Goal: Find specific page/section: Find specific page/section

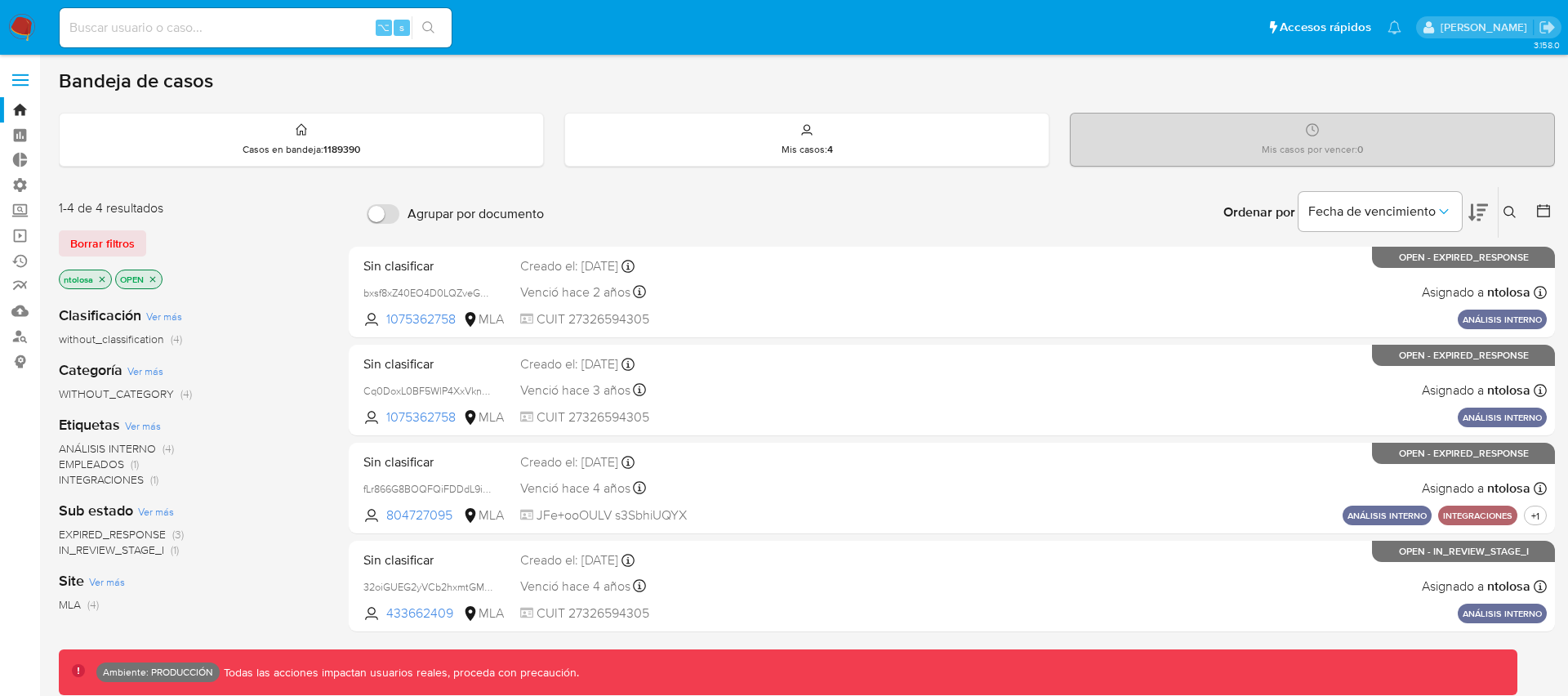
click at [114, 242] on span "Borrar filtros" at bounding box center [103, 243] width 65 height 23
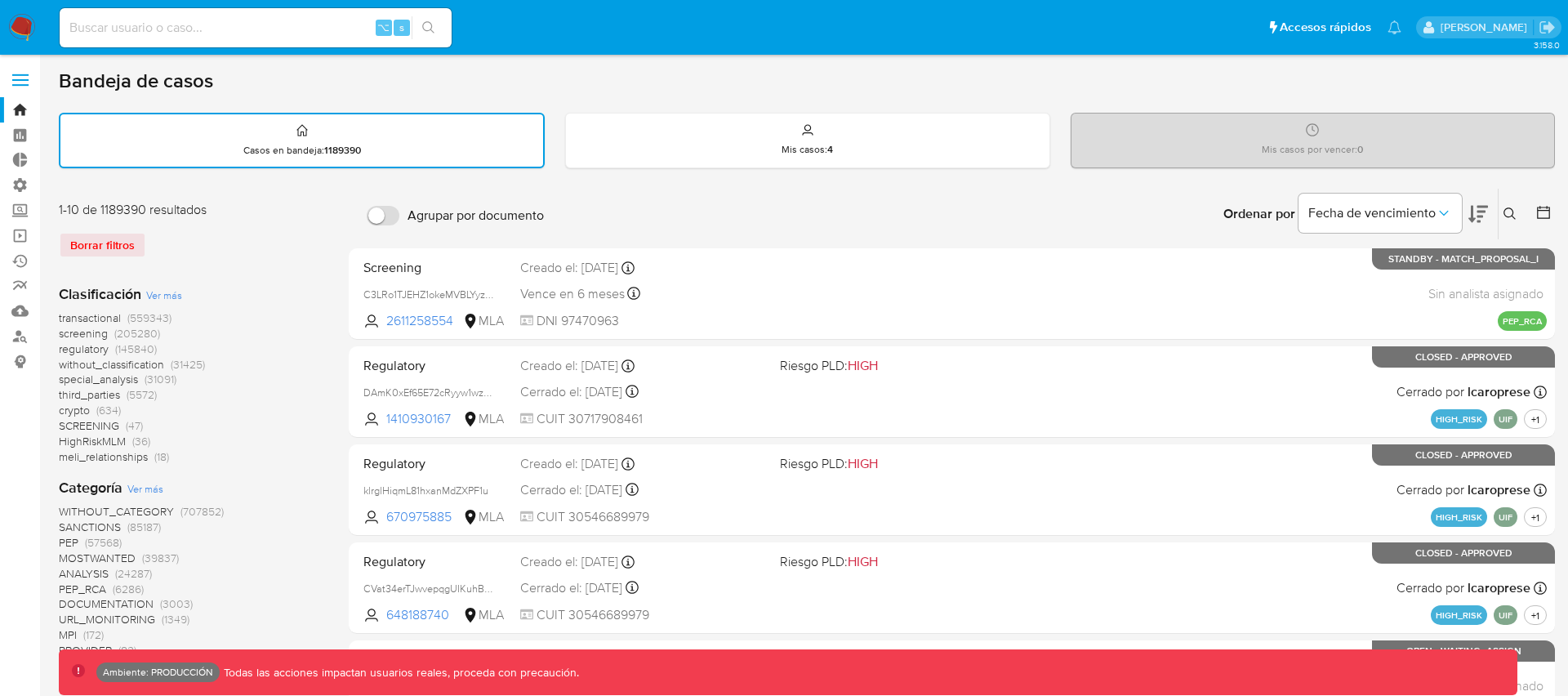
click at [97, 317] on span "transactional" at bounding box center [89, 317] width 62 height 16
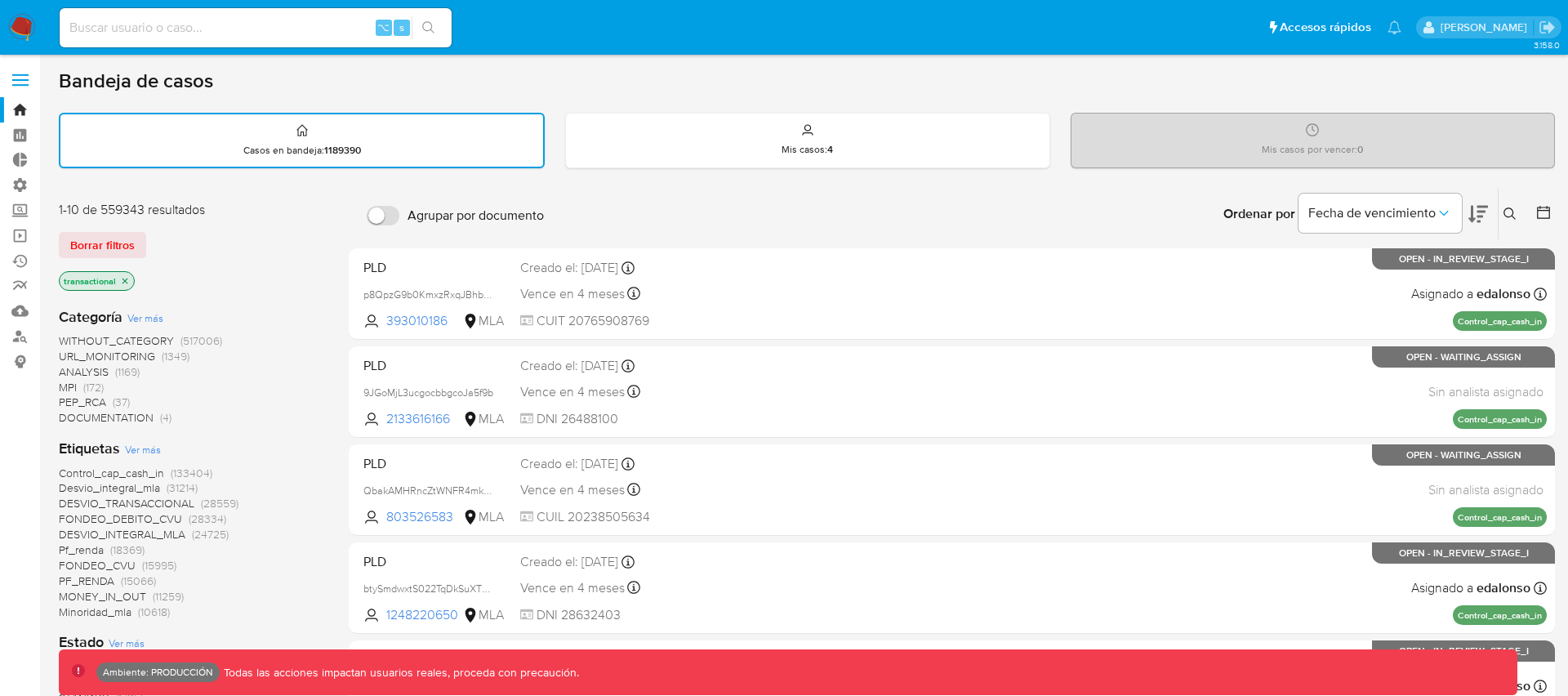
scroll to position [1033, 0]
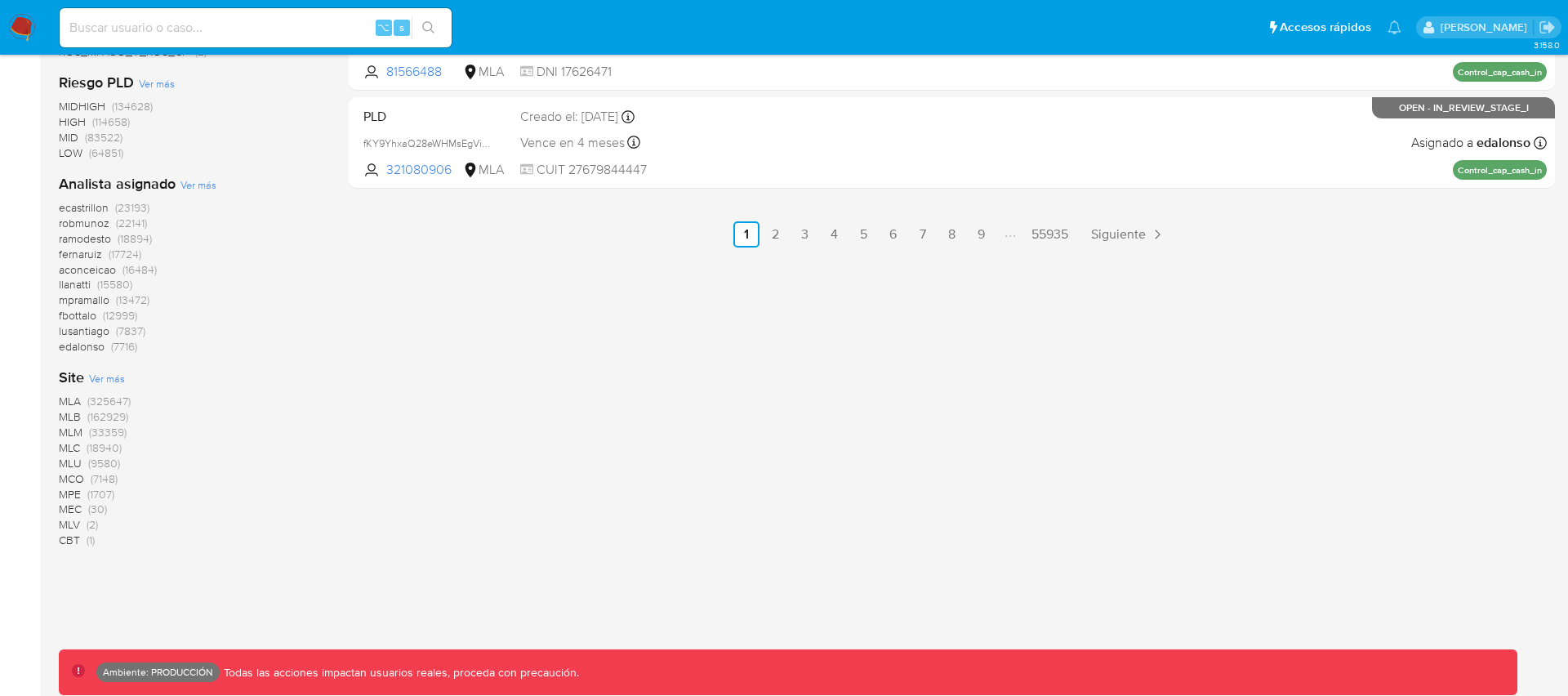
click at [74, 413] on span "MLB" at bounding box center [69, 417] width 22 height 16
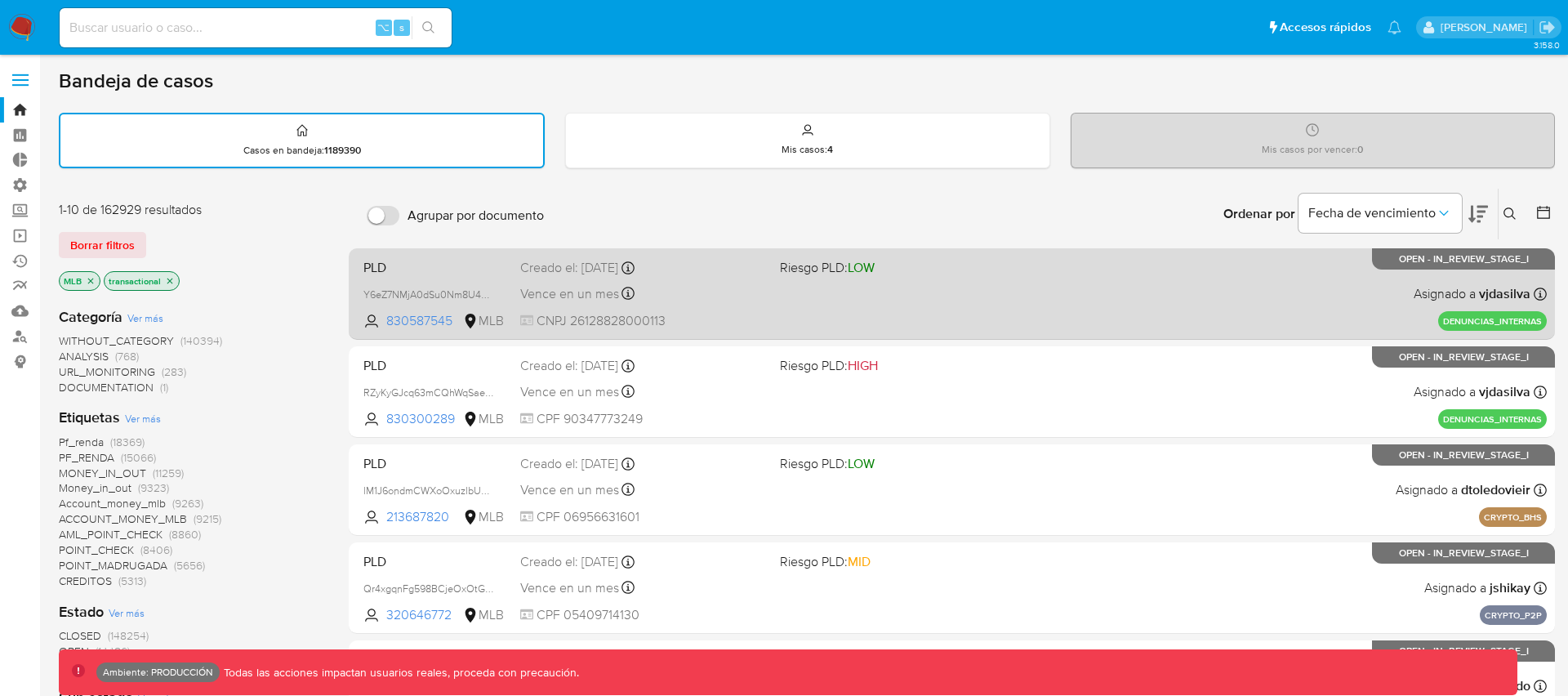
click at [912, 289] on div "PLD Y6eZ7NMjA0dSu0Nm8U4Ki5f8 830587545 MLB Riesgo PLD: LOW Creado el: 15/09/202…" at bounding box center [952, 294] width 1190 height 83
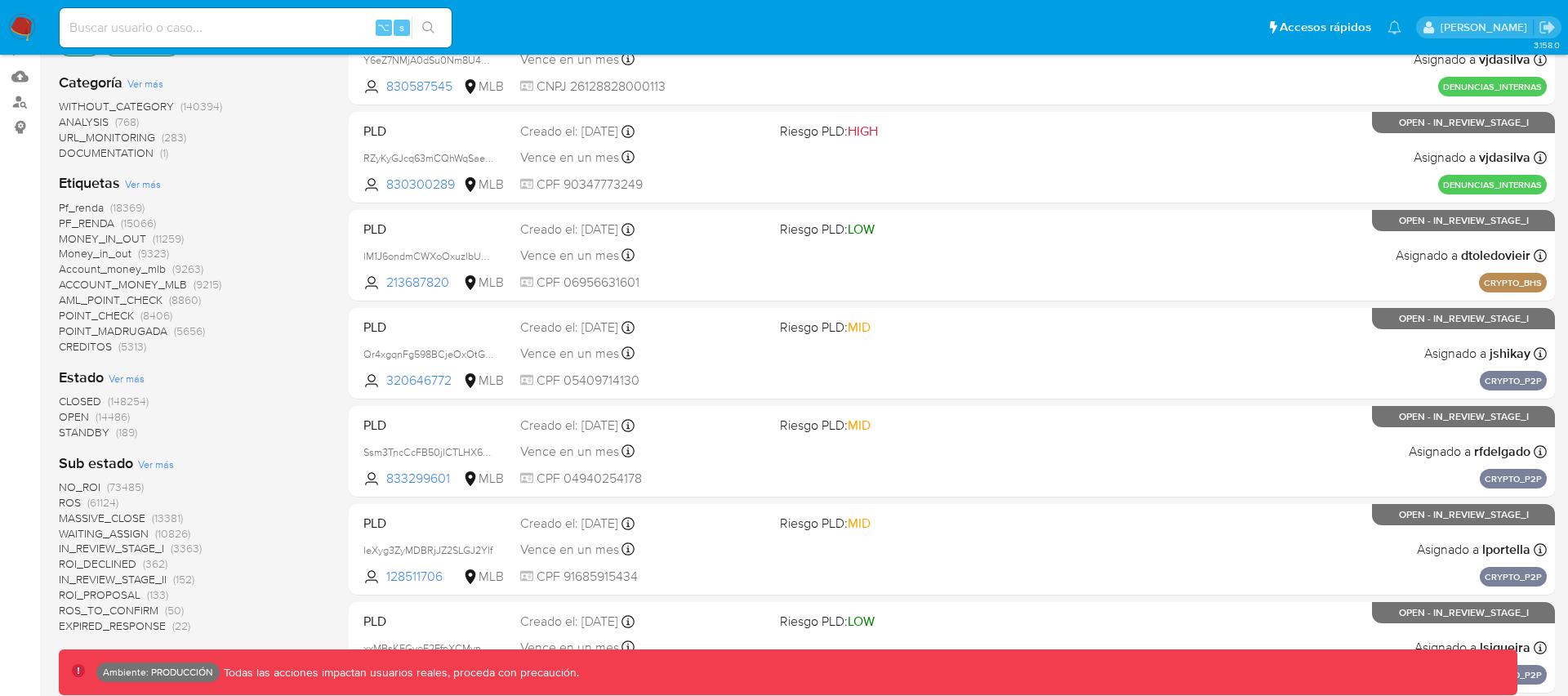
scroll to position [236, 0]
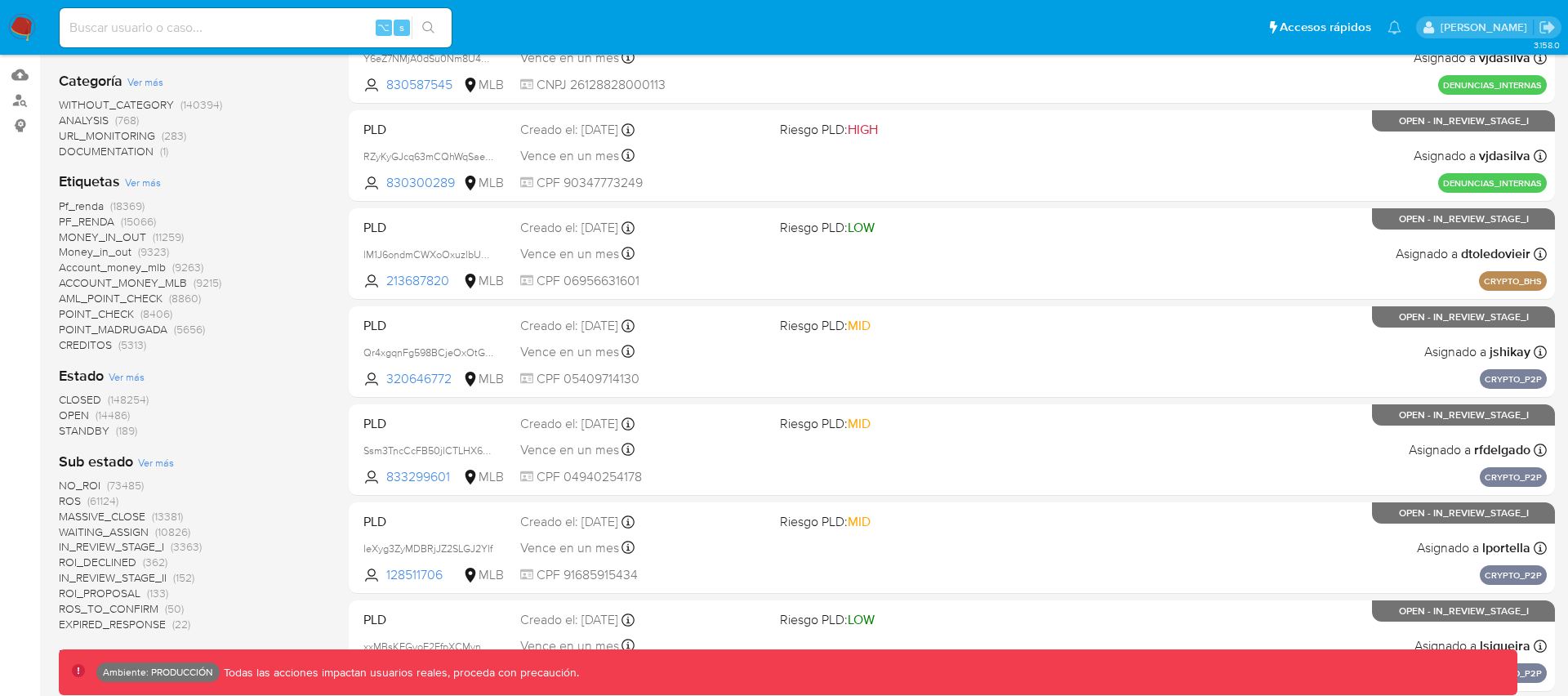
click at [300, 26] on input at bounding box center [255, 28] width 392 height 22
paste input "6KGIODP2AE6qOAlNnpIV1L0u"
type input "6KGIODP2AE6qOAlNnpIV1L0u"
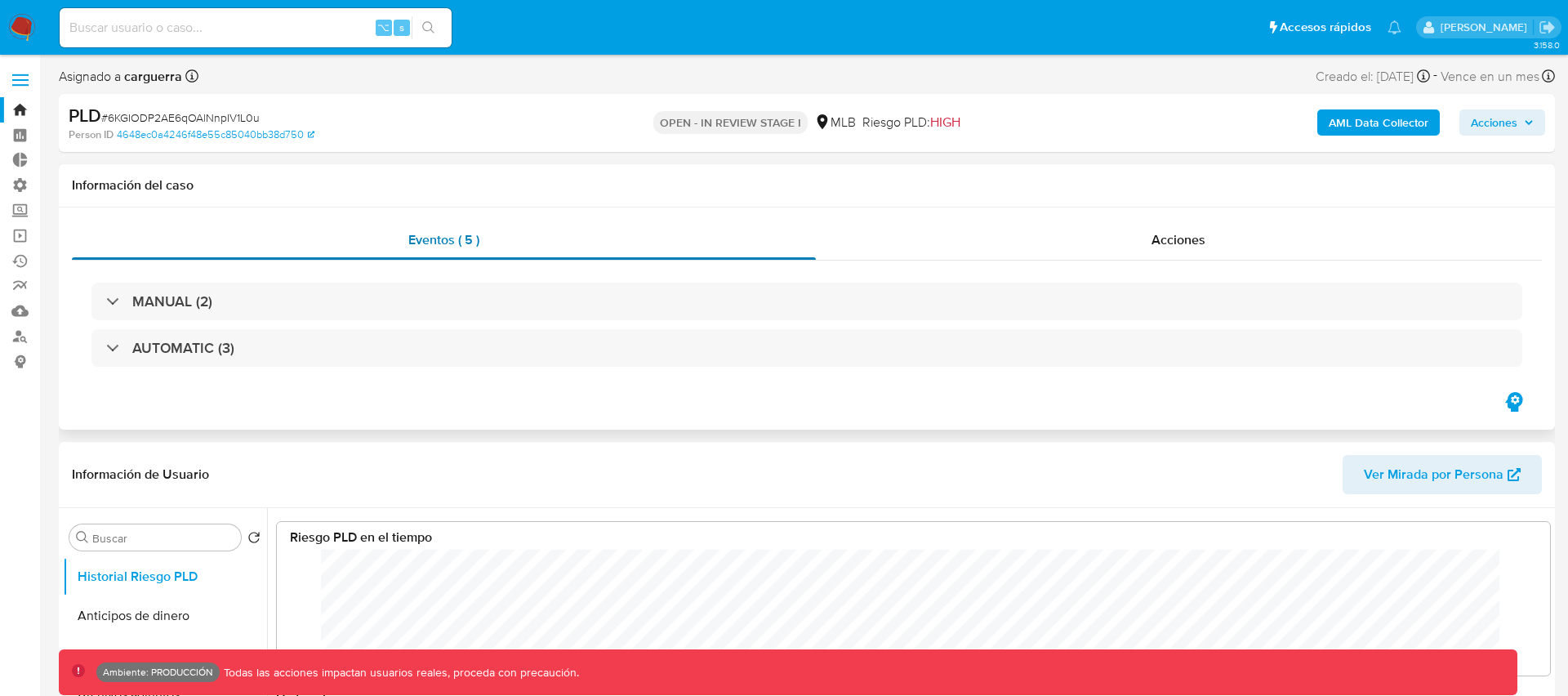
scroll to position [123, 1240]
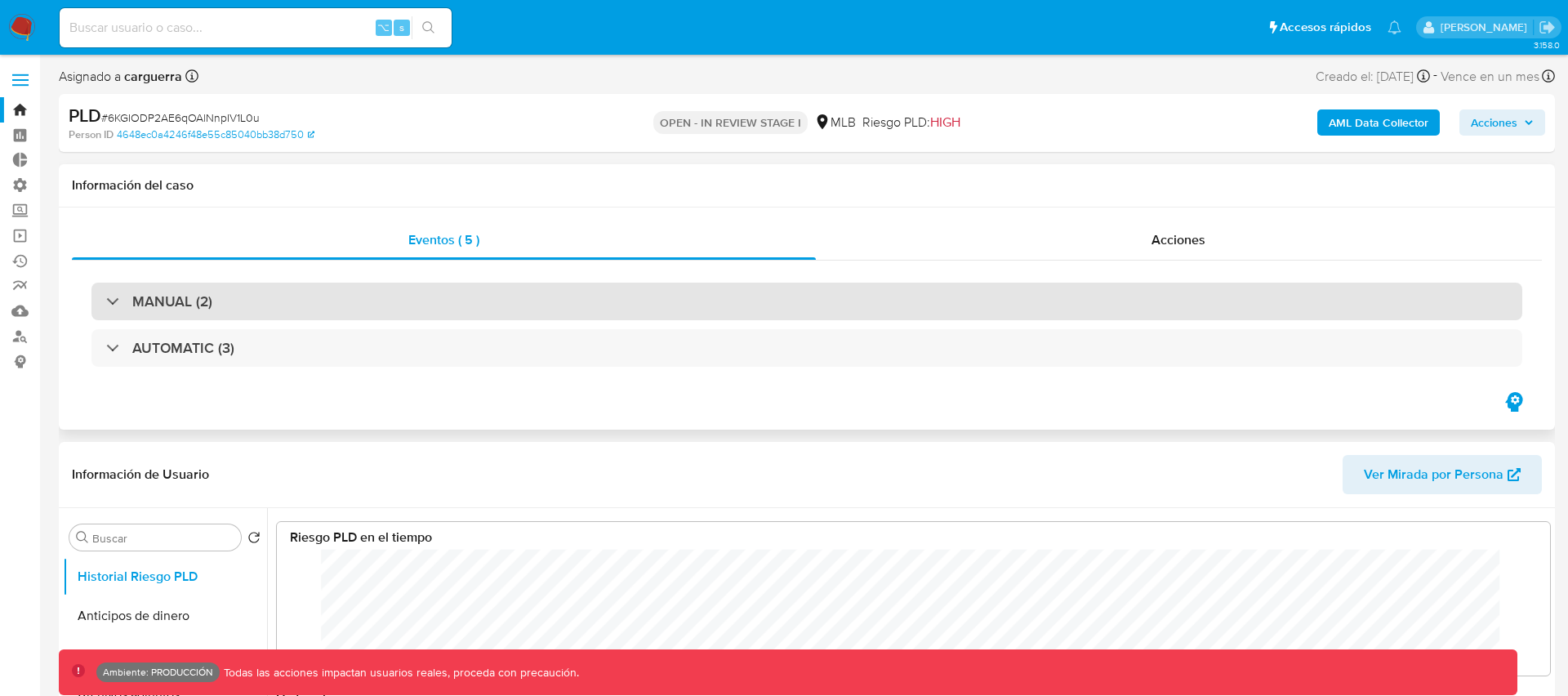
select select "10"
click at [174, 298] on h3 "MANUAL (2)" at bounding box center [172, 301] width 80 height 18
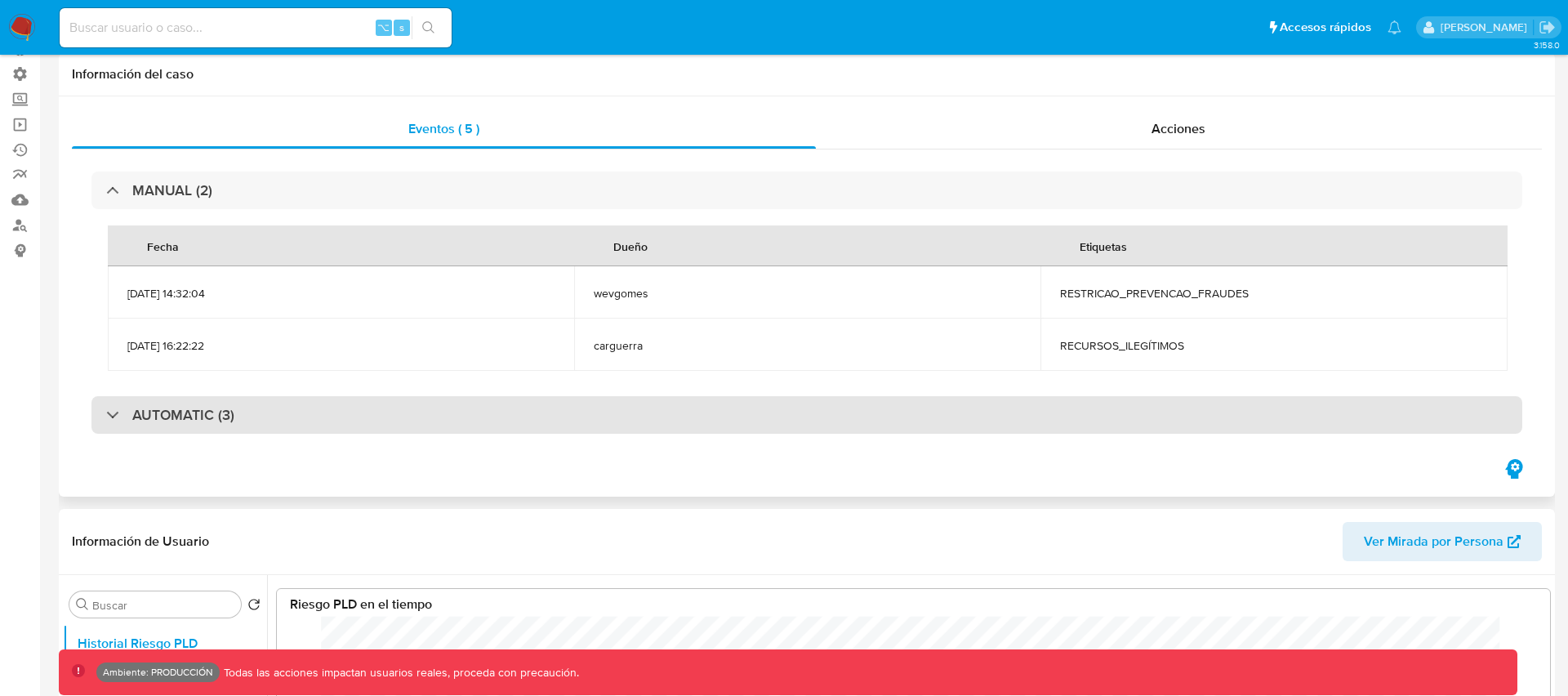
scroll to position [118, 0]
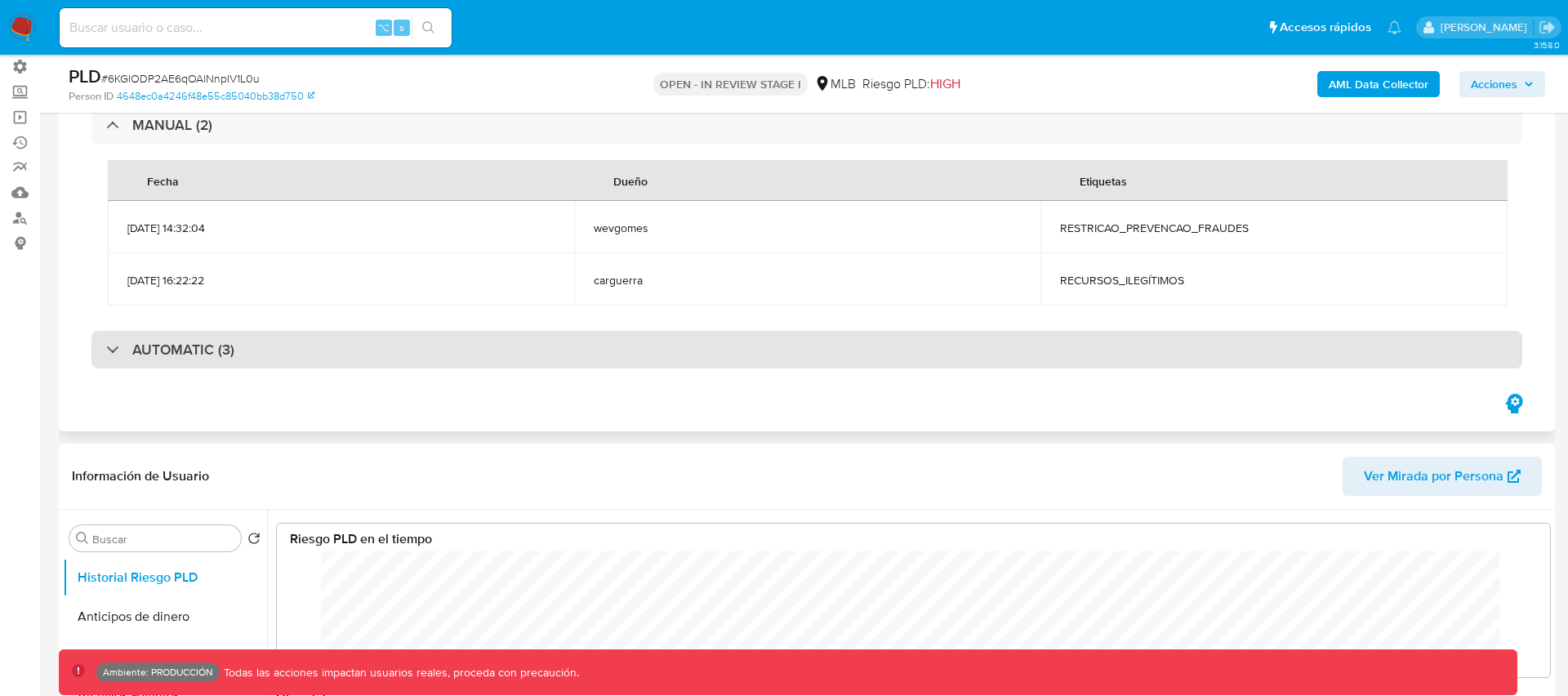
click at [219, 351] on h3 "AUTOMATIC (3)" at bounding box center [183, 350] width 102 height 18
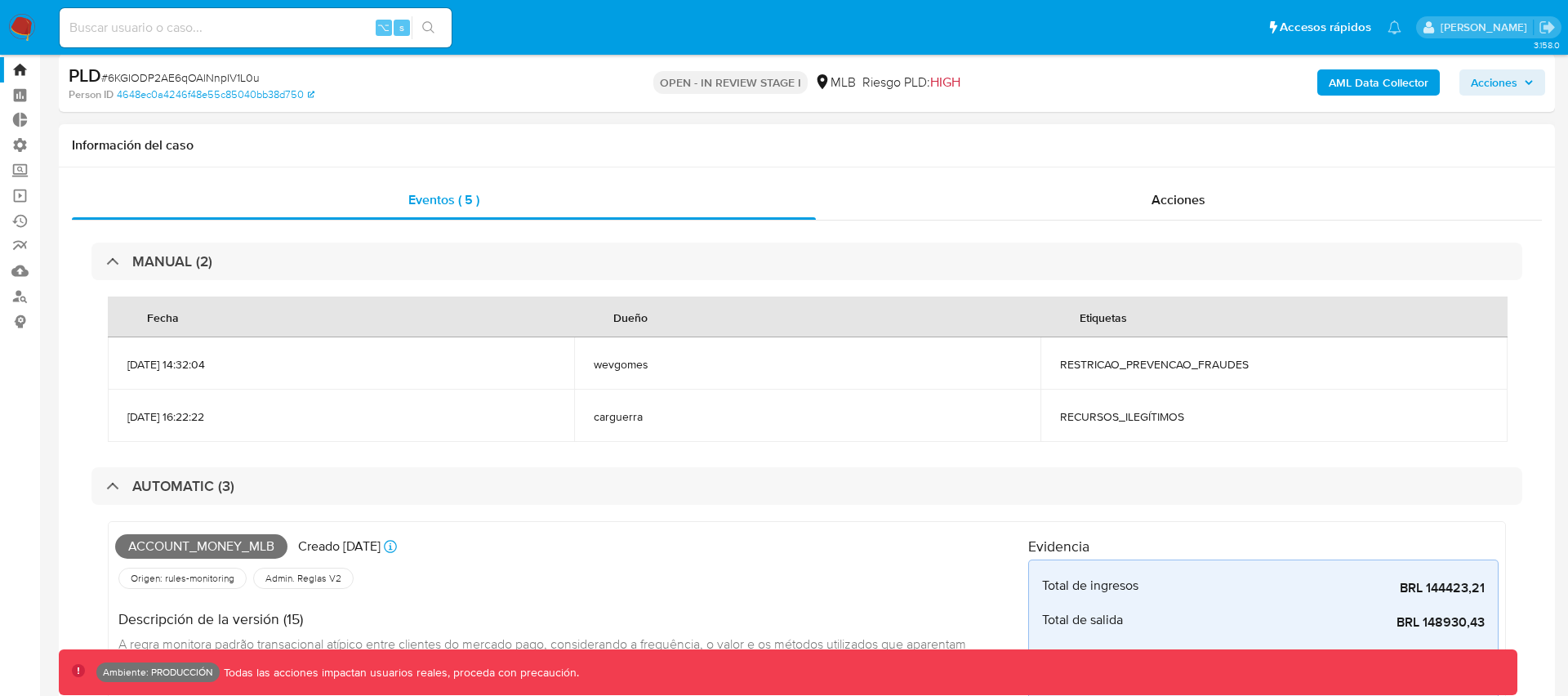
scroll to position [0, 0]
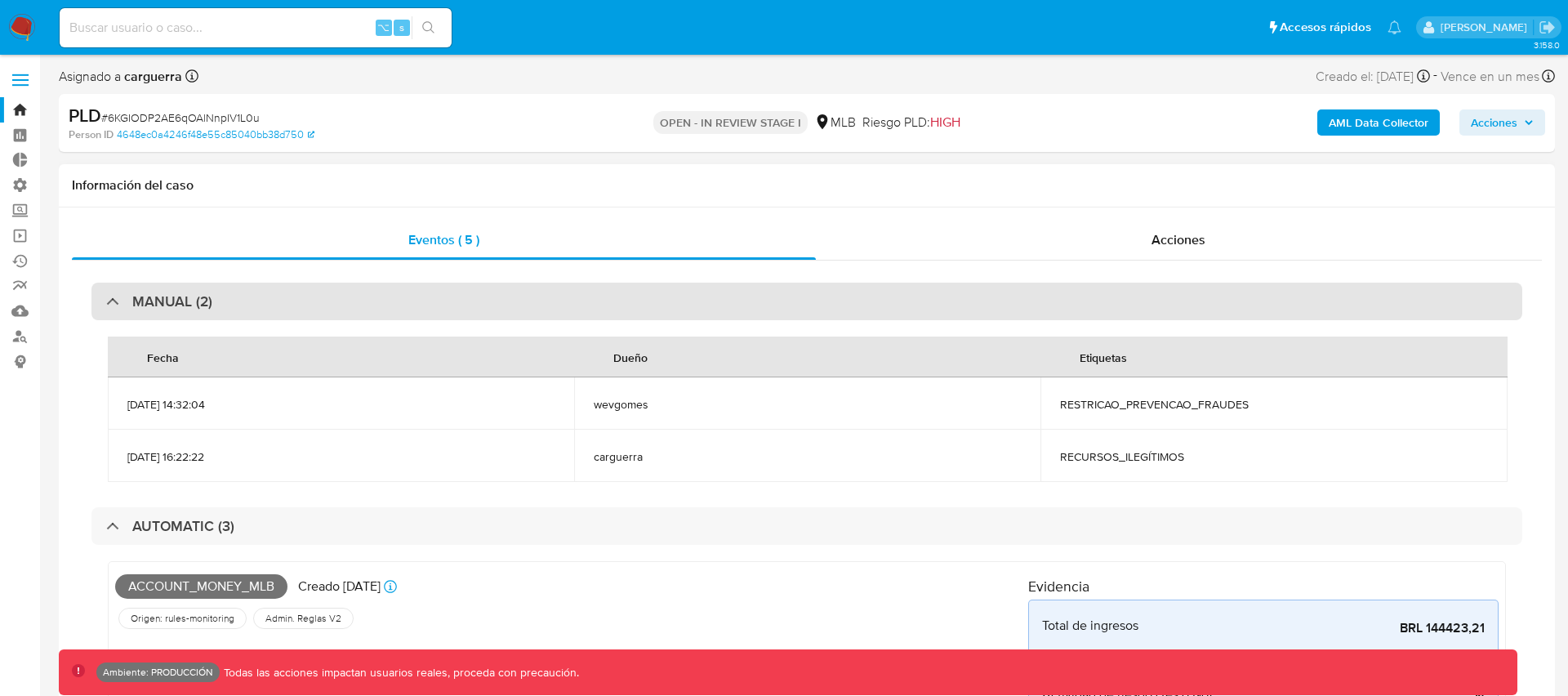
click at [233, 308] on div "MANUAL (2)" at bounding box center [806, 301] width 1430 height 38
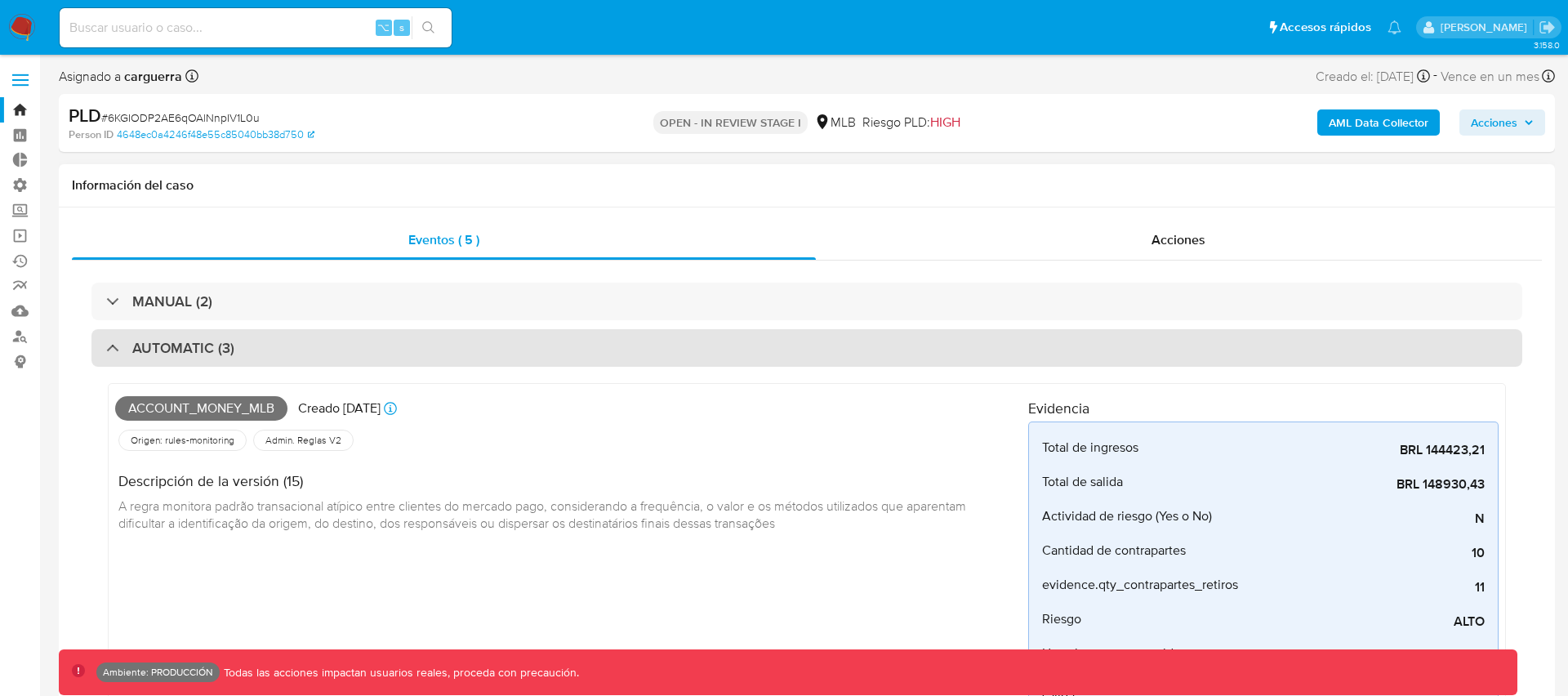
click at [209, 347] on h3 "AUTOMATIC (3)" at bounding box center [183, 348] width 102 height 18
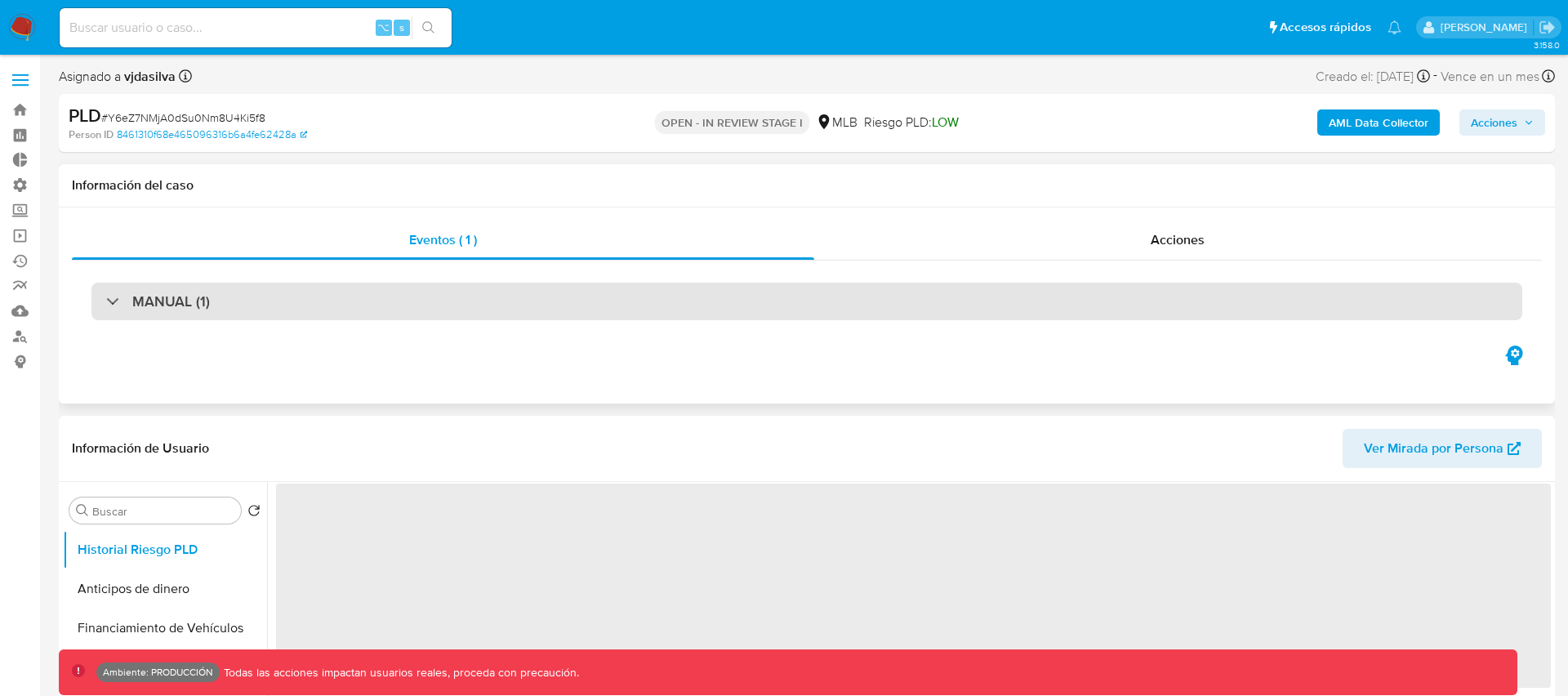
click at [143, 306] on h3 "MANUAL (1)" at bounding box center [171, 301] width 77 height 18
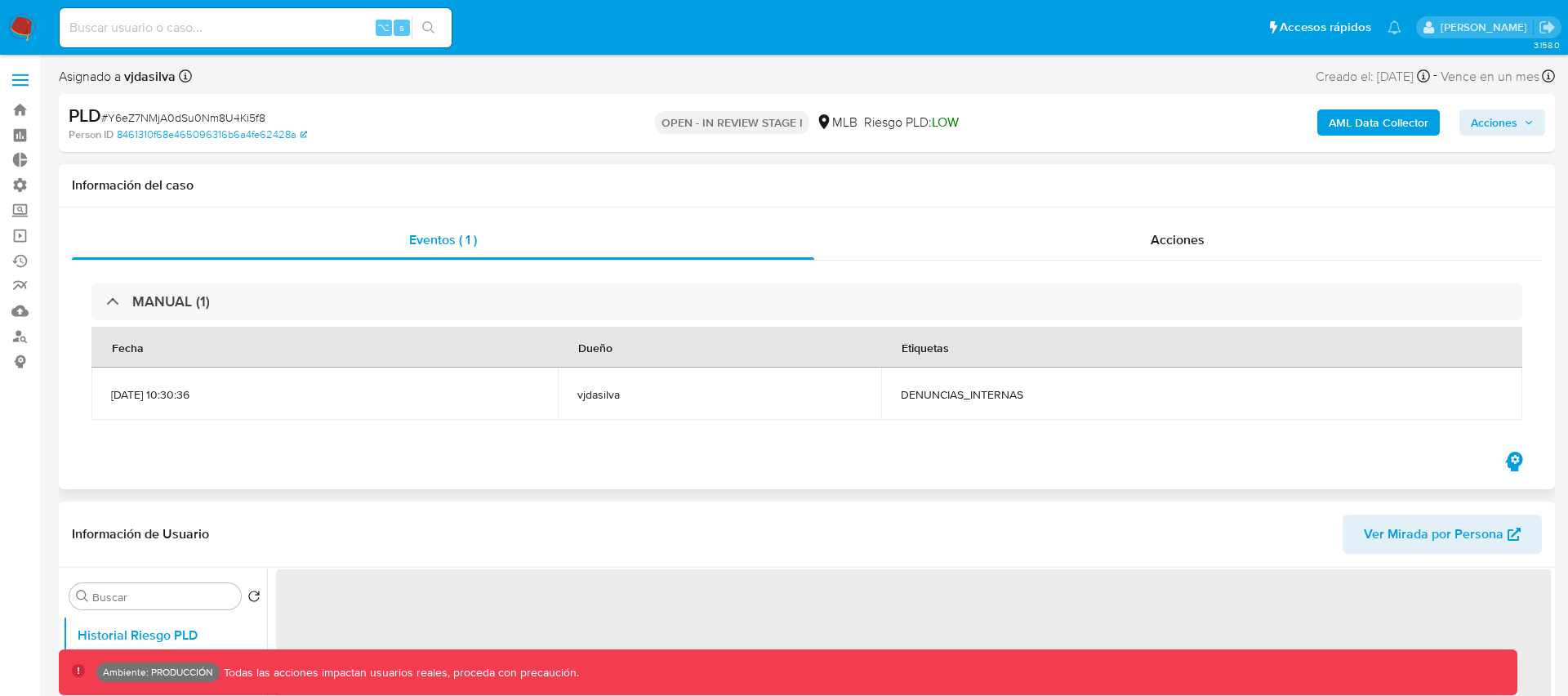
select select "10"
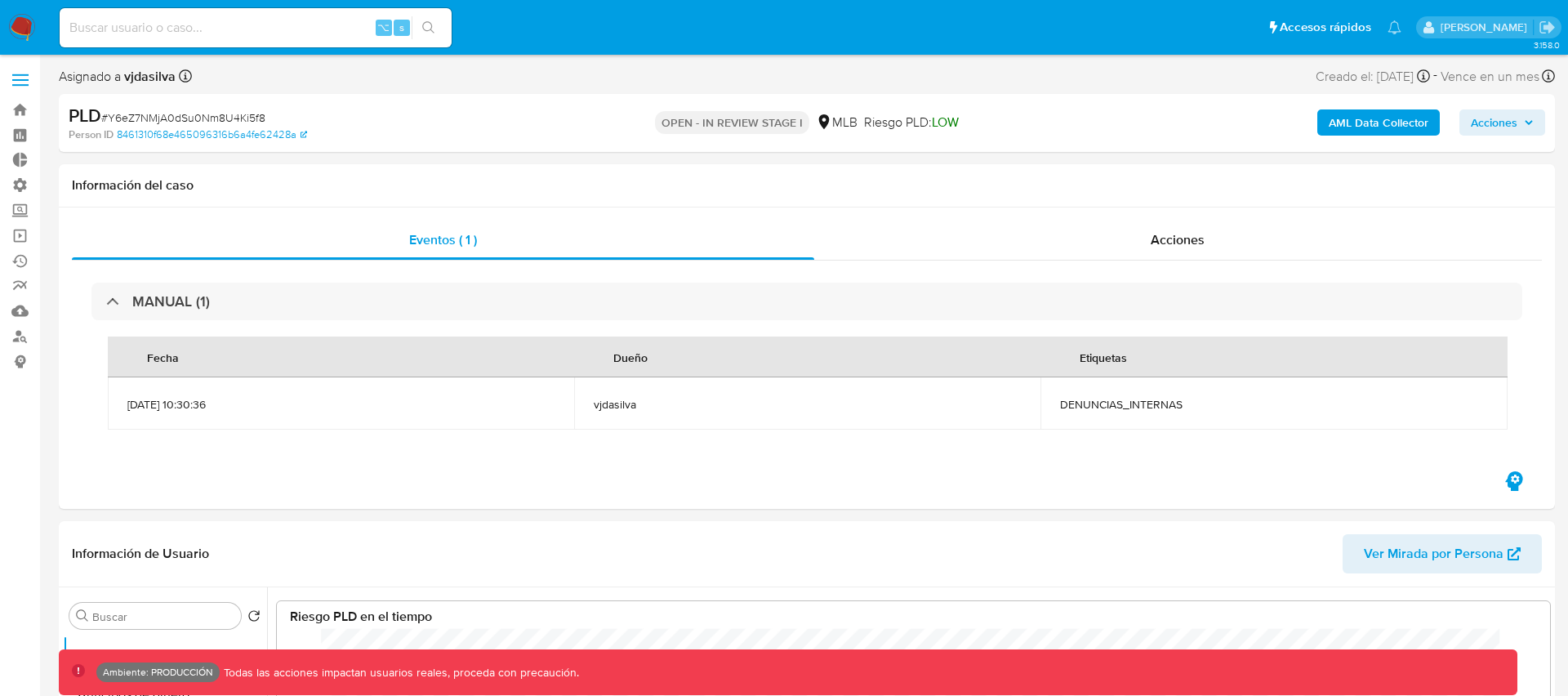
scroll to position [123, 1240]
